Goal: Information Seeking & Learning: Check status

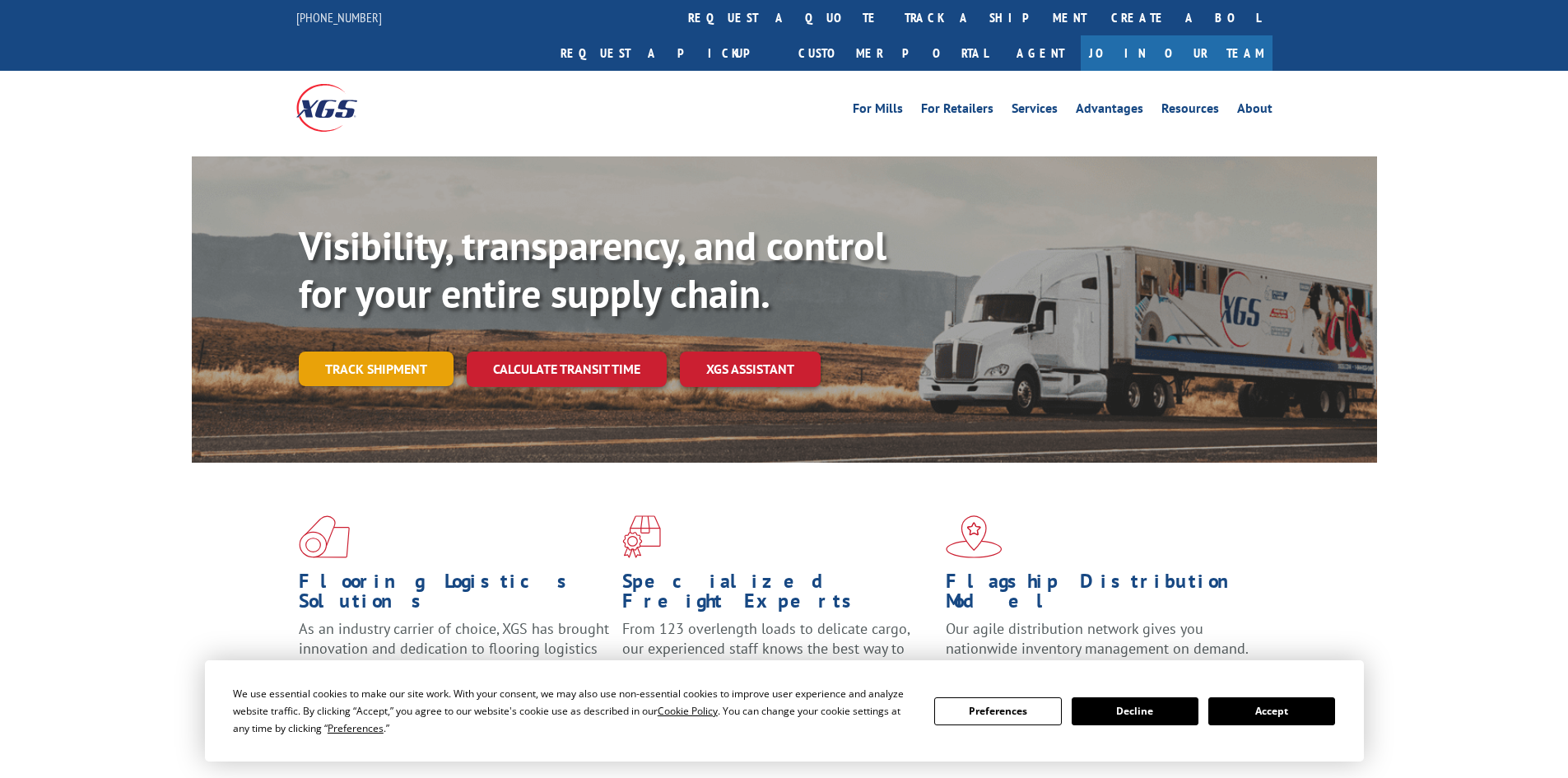
click at [401, 352] on link "Track shipment" at bounding box center [376, 369] width 155 height 35
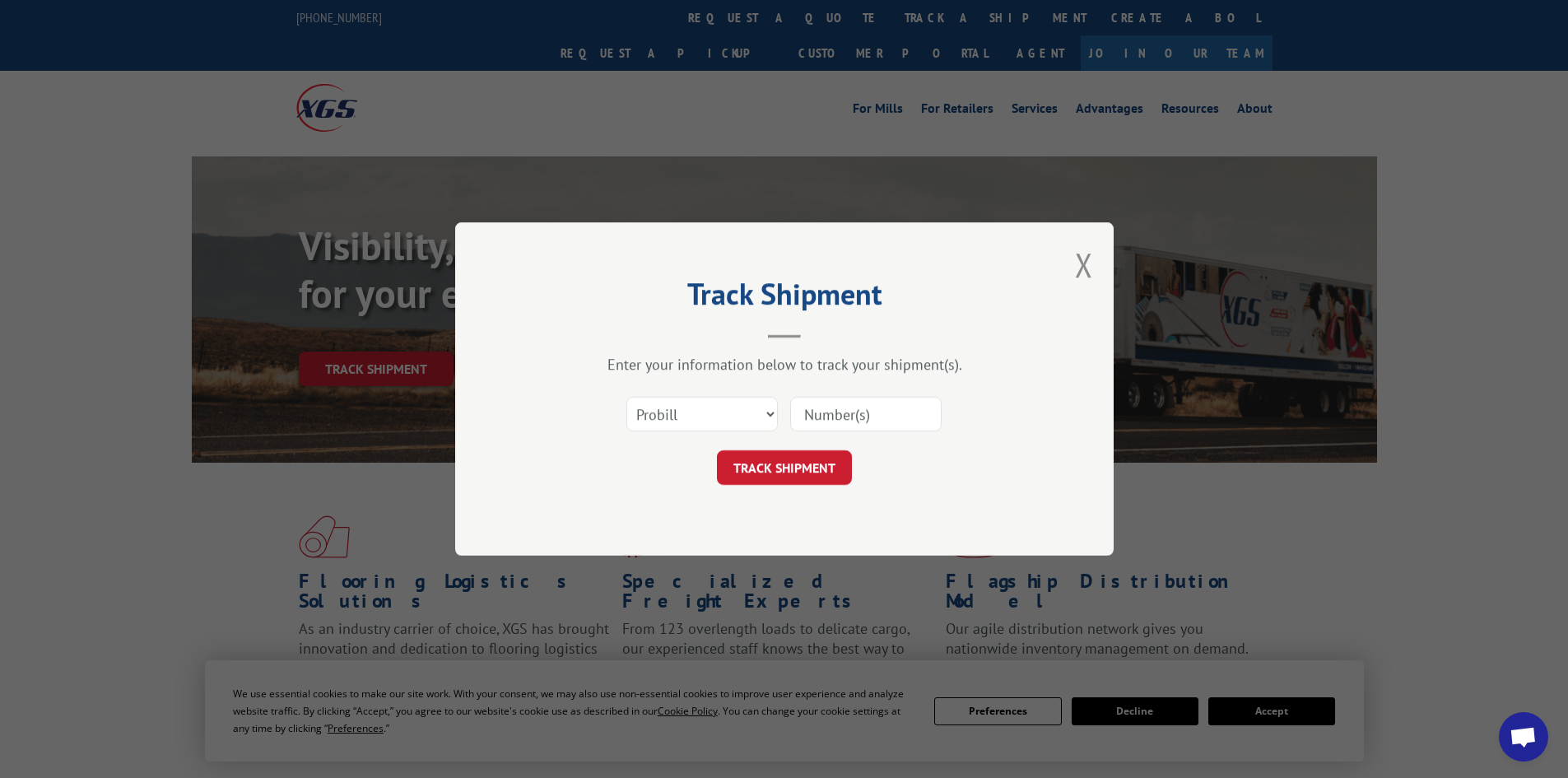
paste input "261912250904"
type input "261912250904"
click at [758, 473] on button "TRACK SHIPMENT" at bounding box center [784, 467] width 135 height 35
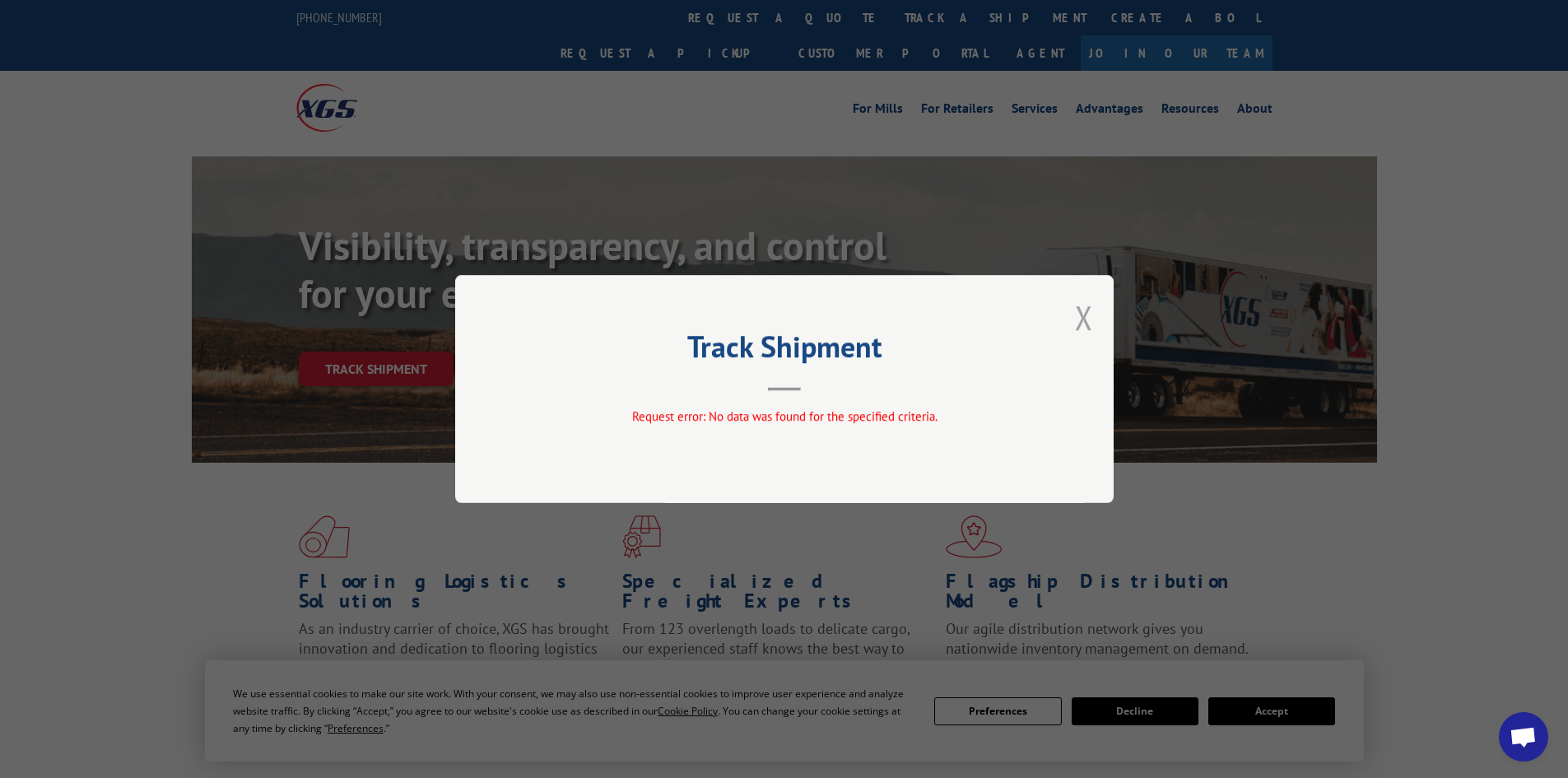
click at [1083, 313] on button "Close modal" at bounding box center [1084, 318] width 18 height 43
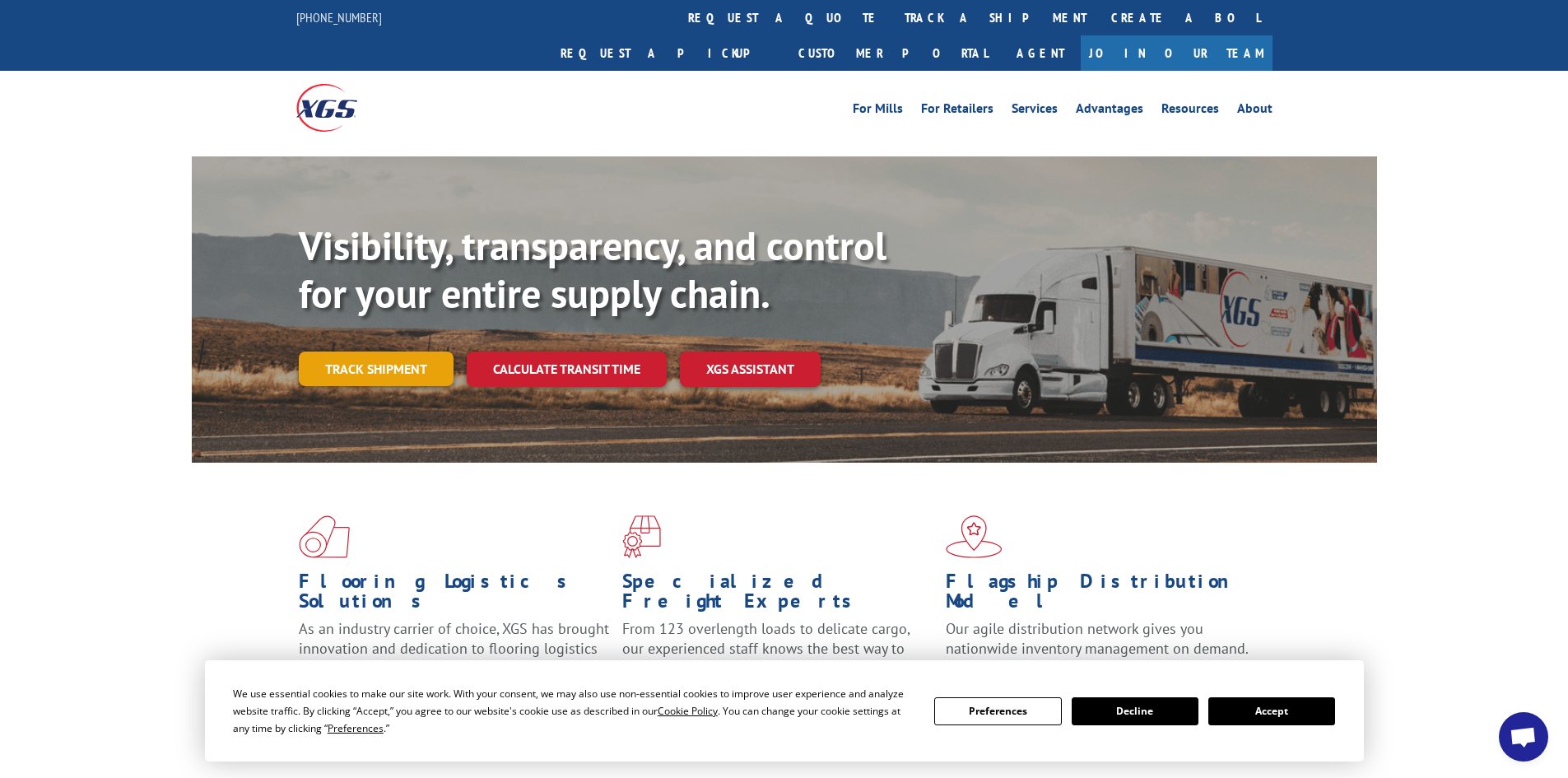
click at [392, 352] on link "Track shipment" at bounding box center [376, 369] width 155 height 35
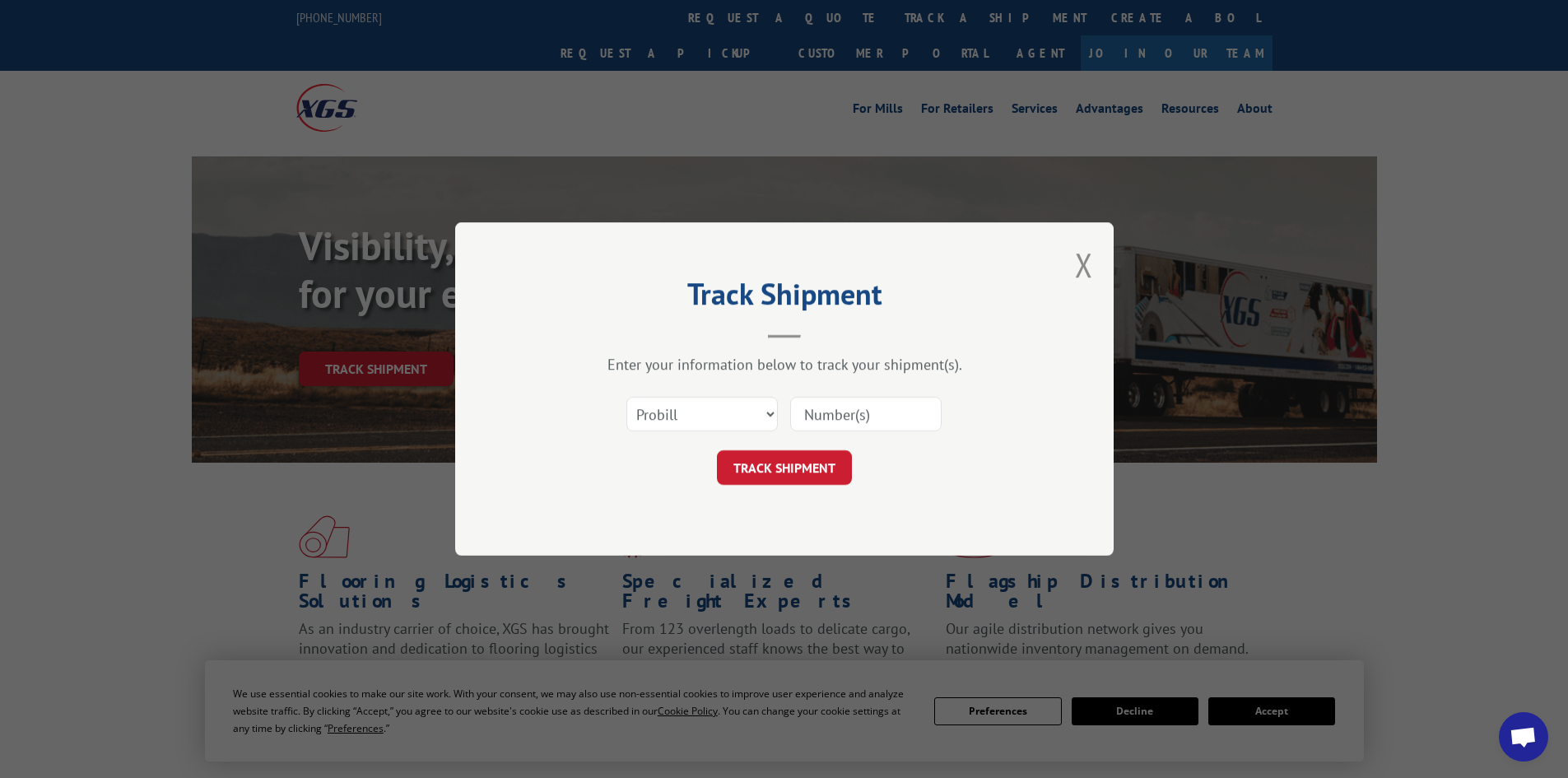
paste input "261912250904"
type input "261912250904"
click at [779, 474] on button "TRACK SHIPMENT" at bounding box center [784, 467] width 135 height 35
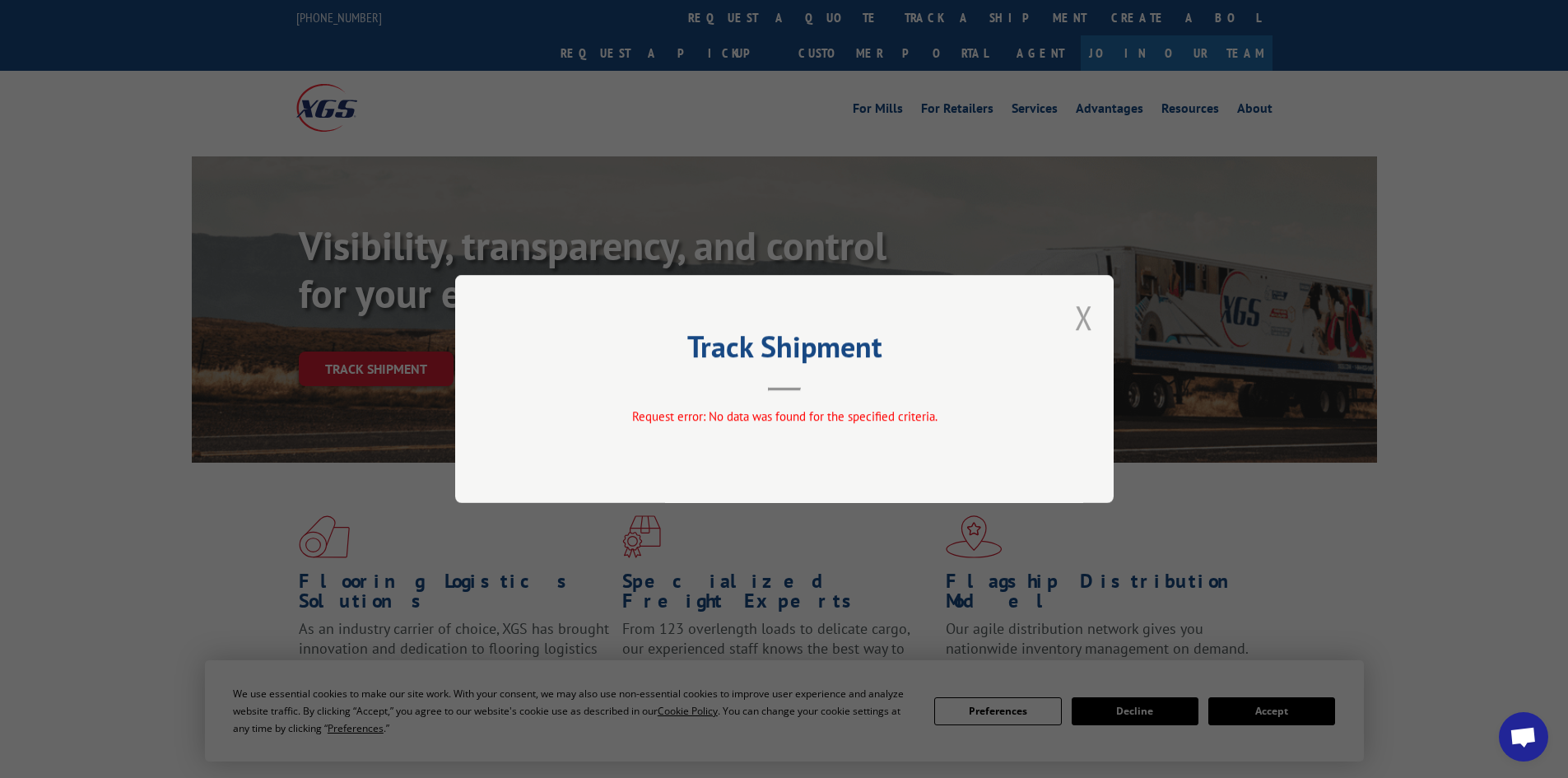
click at [1089, 312] on button "Close modal" at bounding box center [1084, 318] width 18 height 43
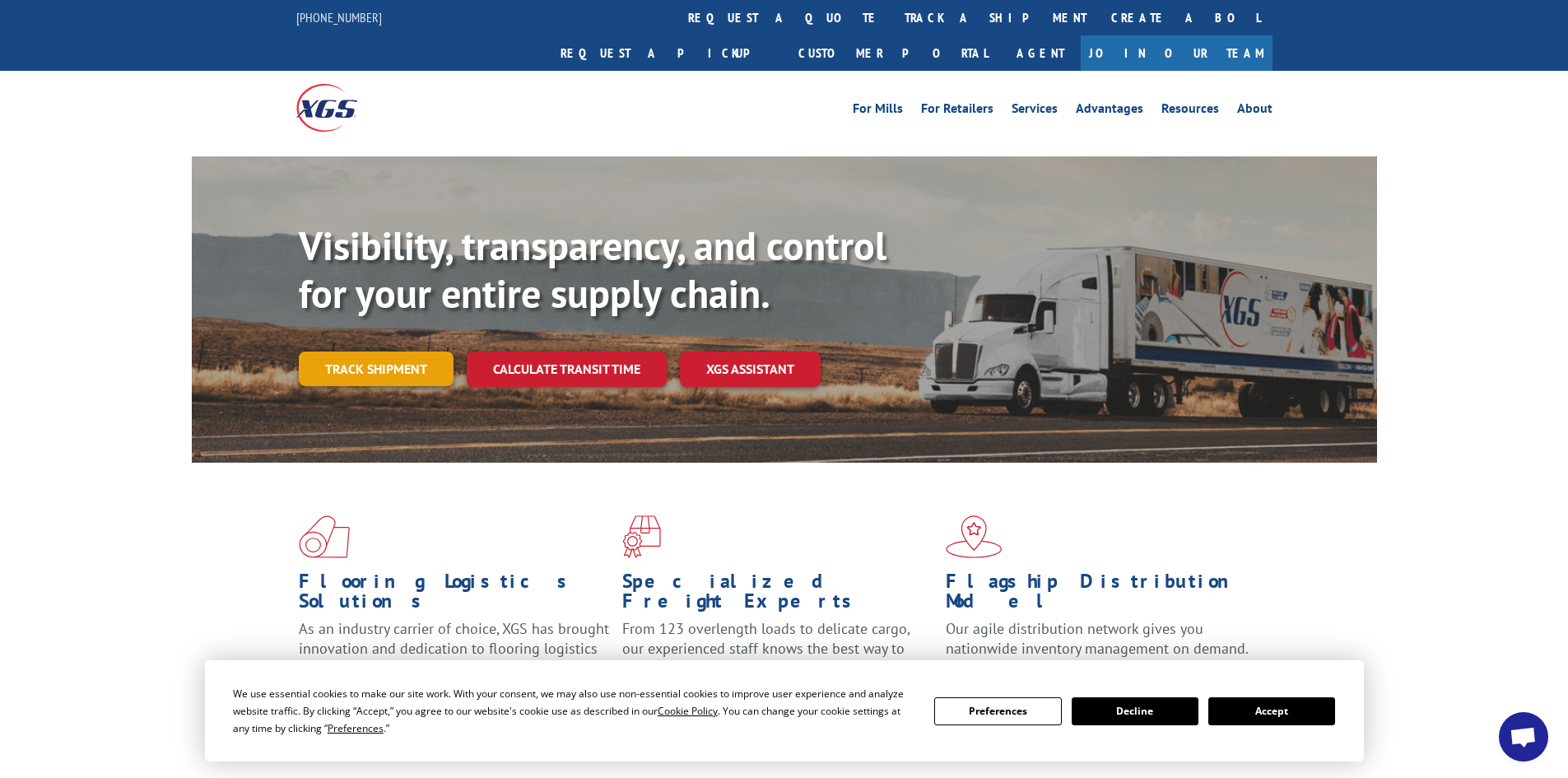
click at [368, 352] on link "Track shipment" at bounding box center [376, 369] width 155 height 35
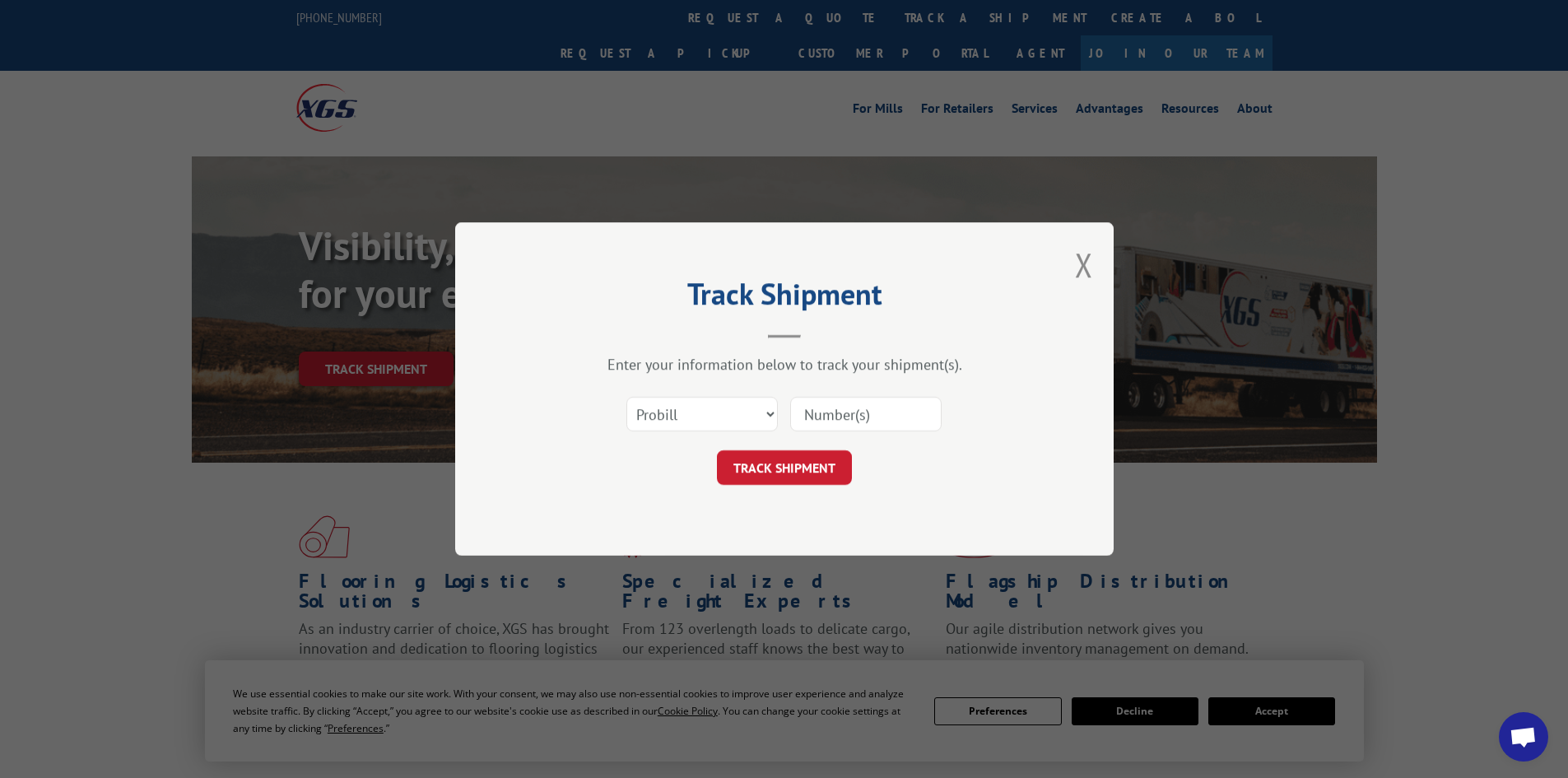
click at [778, 403] on div "Select category... Probill BOL PO" at bounding box center [784, 413] width 494 height 54
click at [760, 412] on select "Select category... Probill BOL PO" at bounding box center [702, 414] width 151 height 35
select select "bol"
click at [626, 397] on select "Select category... Probill BOL PO" at bounding box center [702, 414] width 151 height 35
paste input "449398"
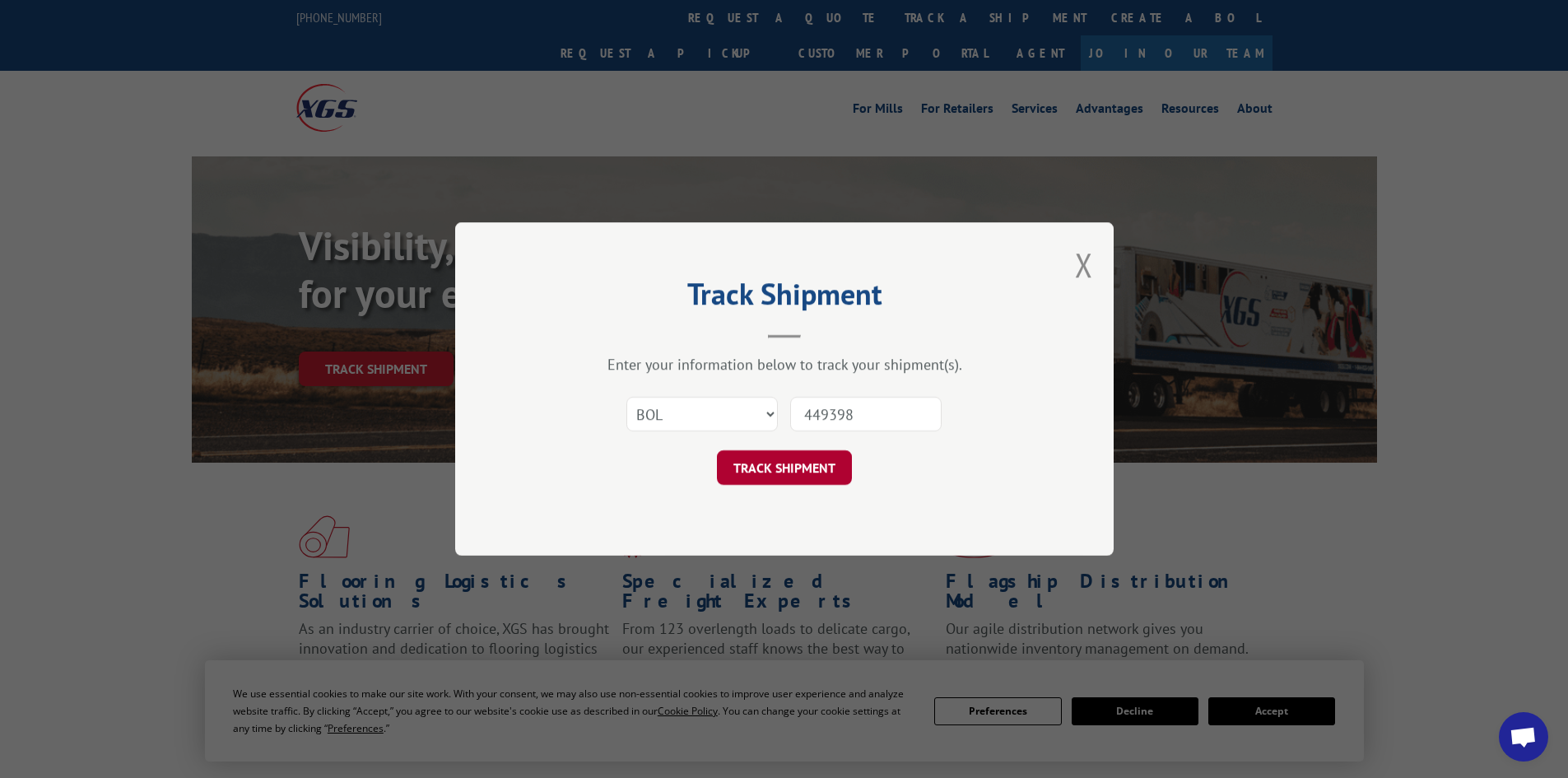
type input "449398"
click at [750, 460] on button "TRACK SHIPMENT" at bounding box center [784, 467] width 135 height 35
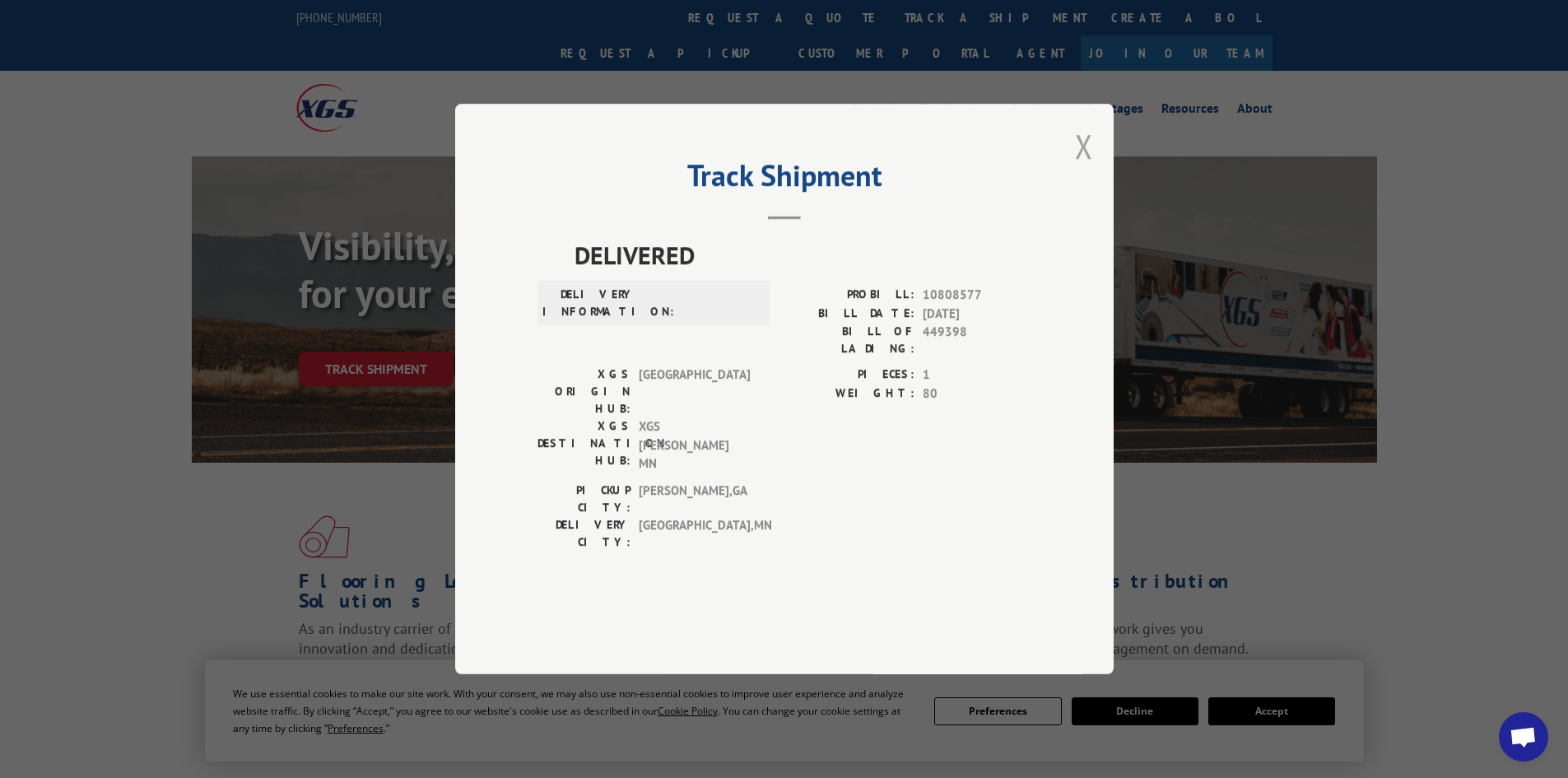
click at [1080, 168] on button "Close modal" at bounding box center [1084, 146] width 18 height 43
